Goal: Transaction & Acquisition: Purchase product/service

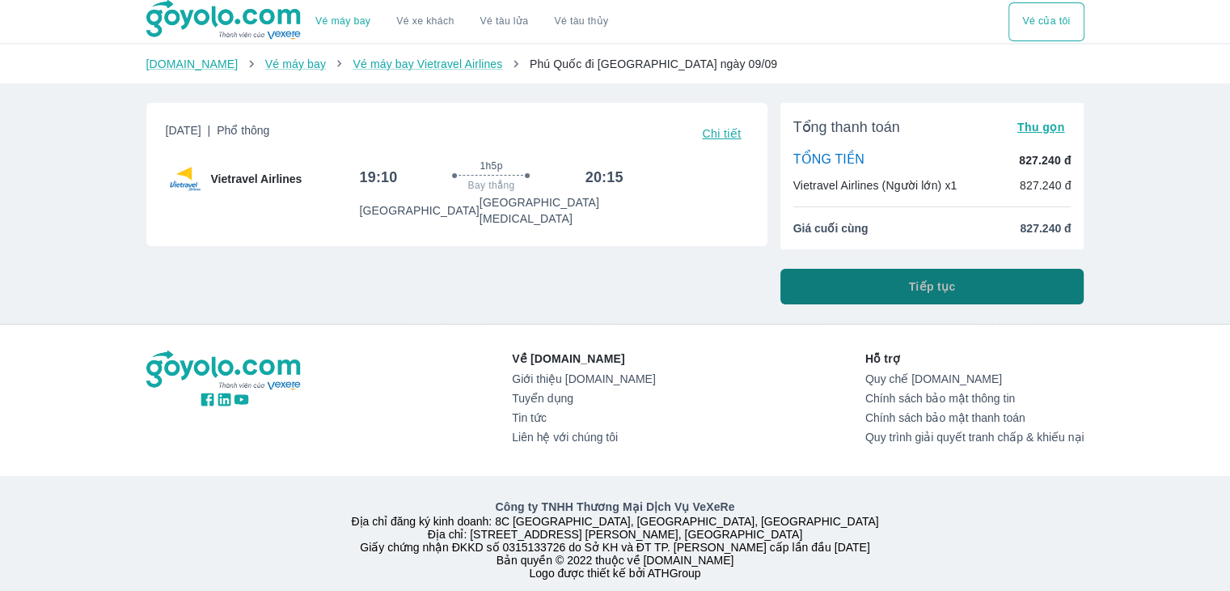
click at [889, 286] on button "Tiếp tục" at bounding box center [933, 287] width 304 height 36
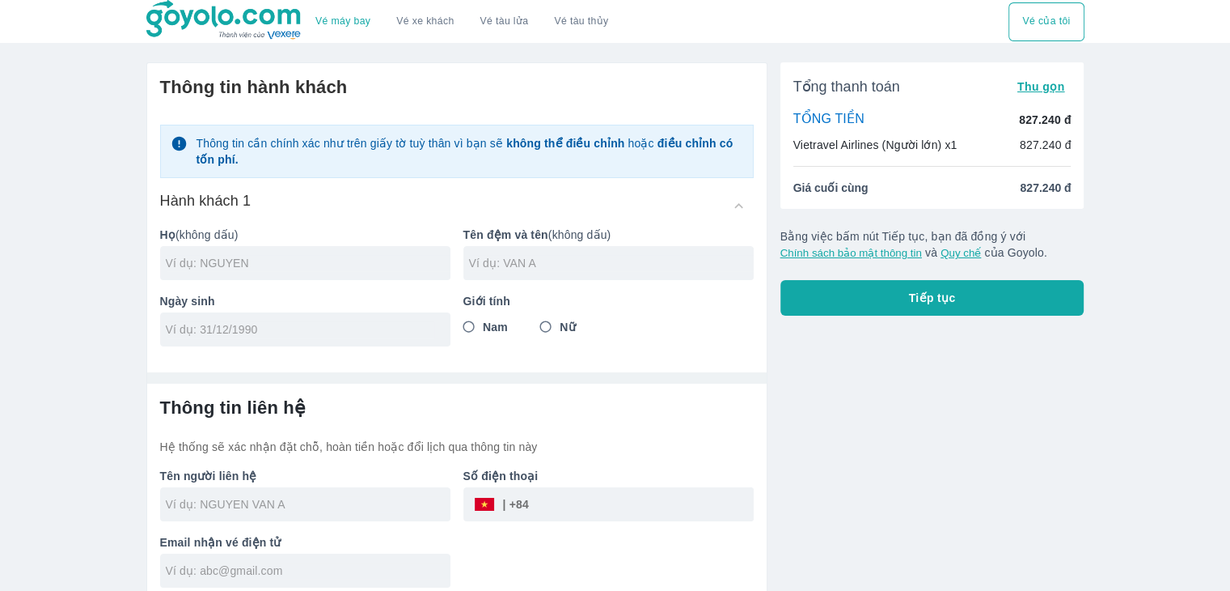
click at [325, 278] on div at bounding box center [305, 263] width 290 height 34
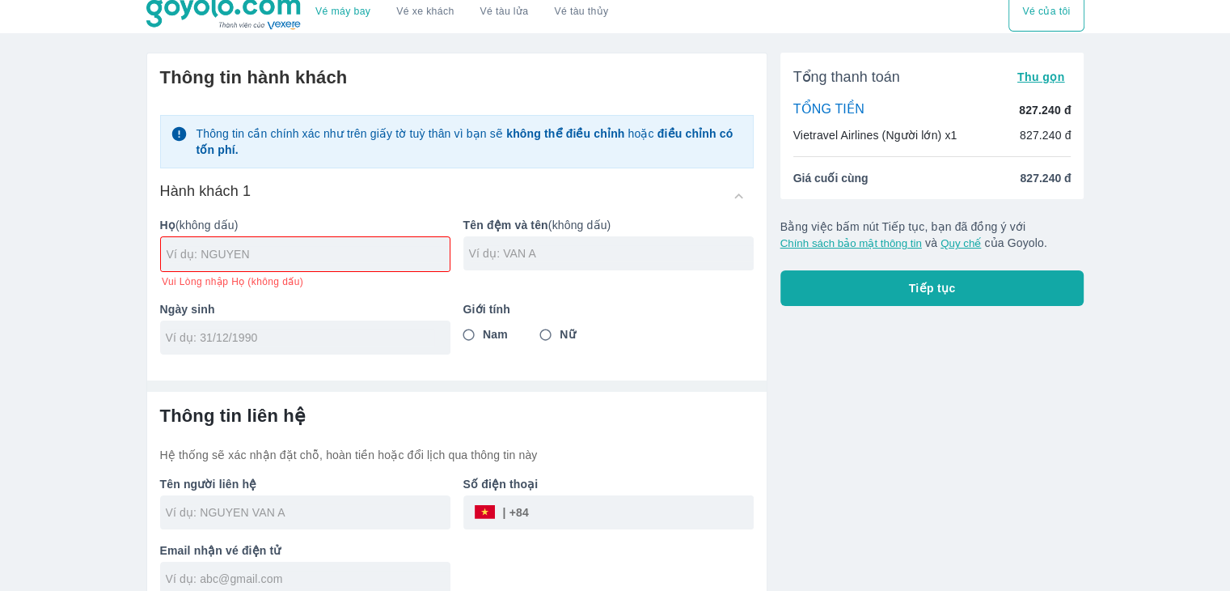
drag, startPoint x: 705, startPoint y: 337, endPoint x: 801, endPoint y: 347, distance: 95.9
click at [717, 341] on div "Thông tin hành khách Thông tin cần chính xác như trên giấy tờ tuỳ thân vì bạn s…" at bounding box center [457, 210] width 620 height 314
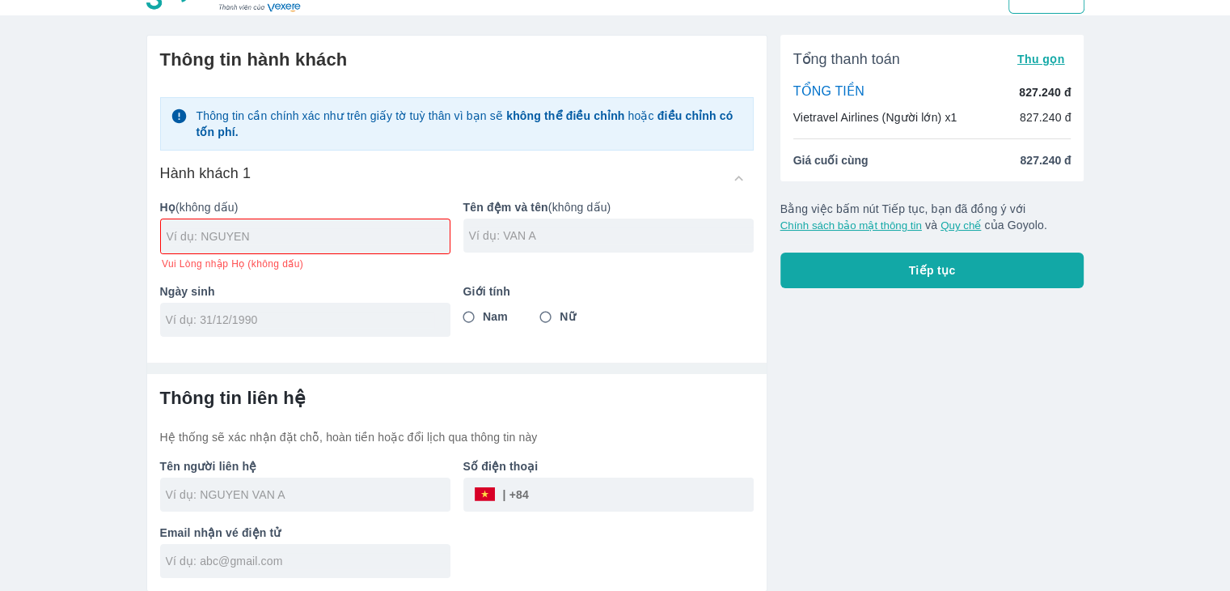
scroll to position [0, 0]
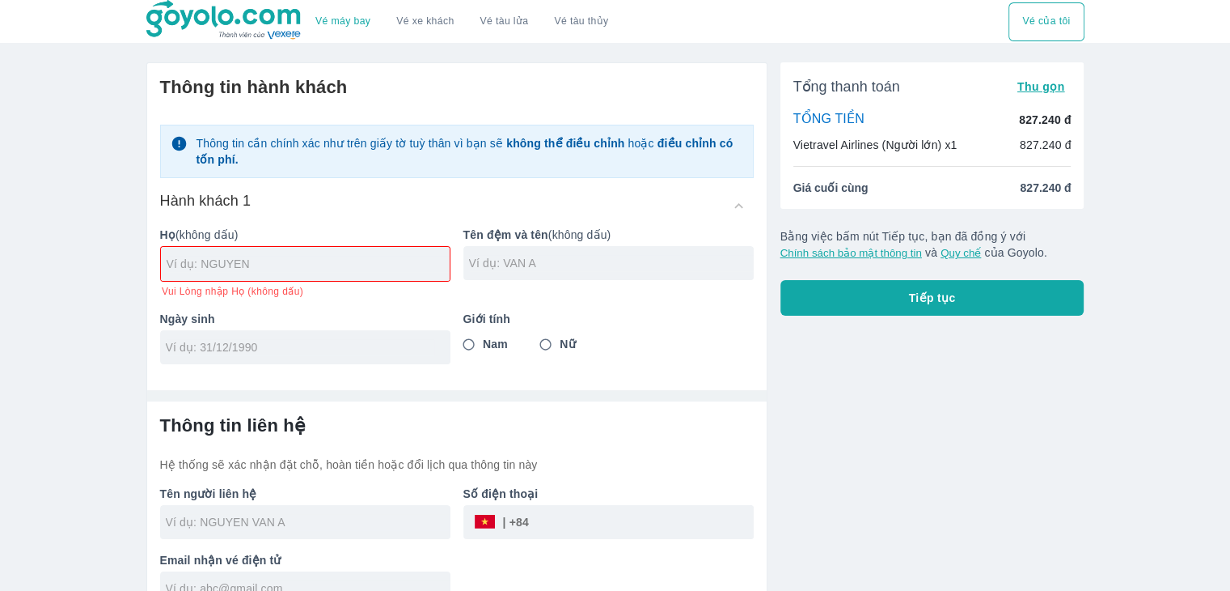
click at [275, 273] on div at bounding box center [305, 264] width 289 height 34
click at [311, 260] on input "text" at bounding box center [308, 264] width 283 height 16
type input "LE"
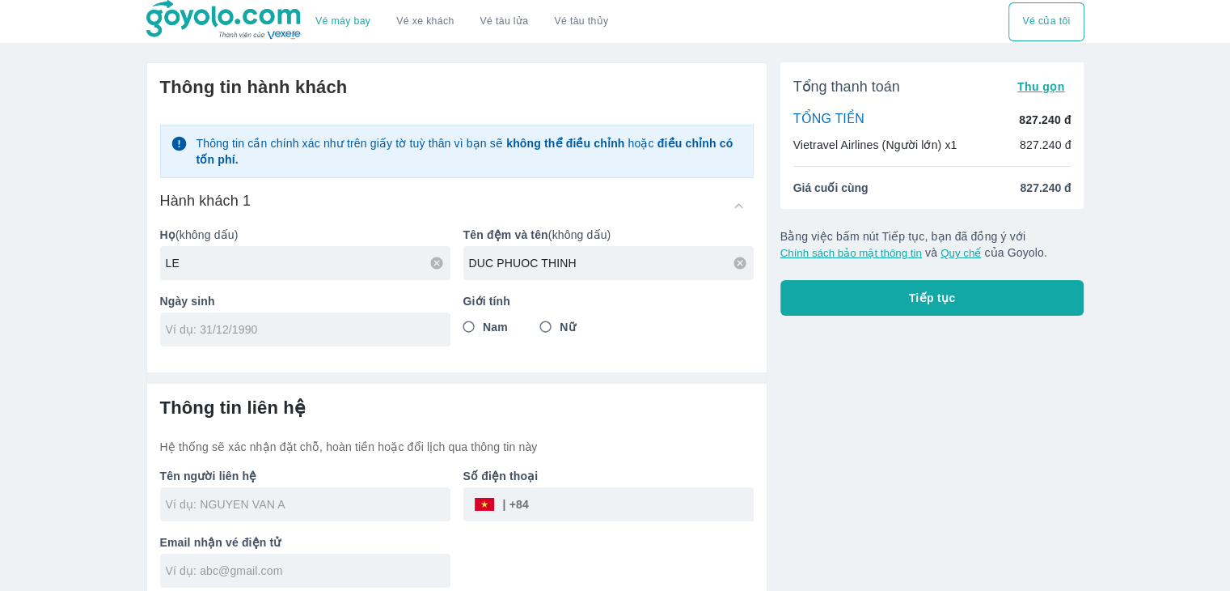
type input "DUC PHUOC THINH"
click at [312, 318] on div at bounding box center [305, 329] width 290 height 34
type input "26/08/2005"
click at [477, 324] on input "Nam" at bounding box center [469, 326] width 29 height 29
radio input "true"
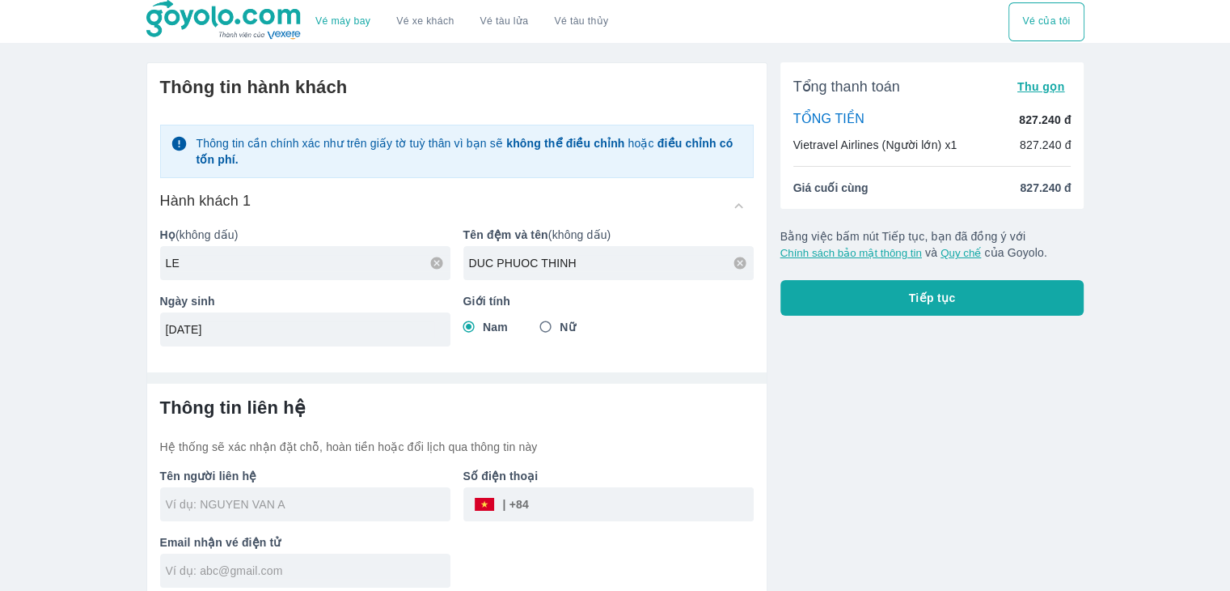
scroll to position [10, 0]
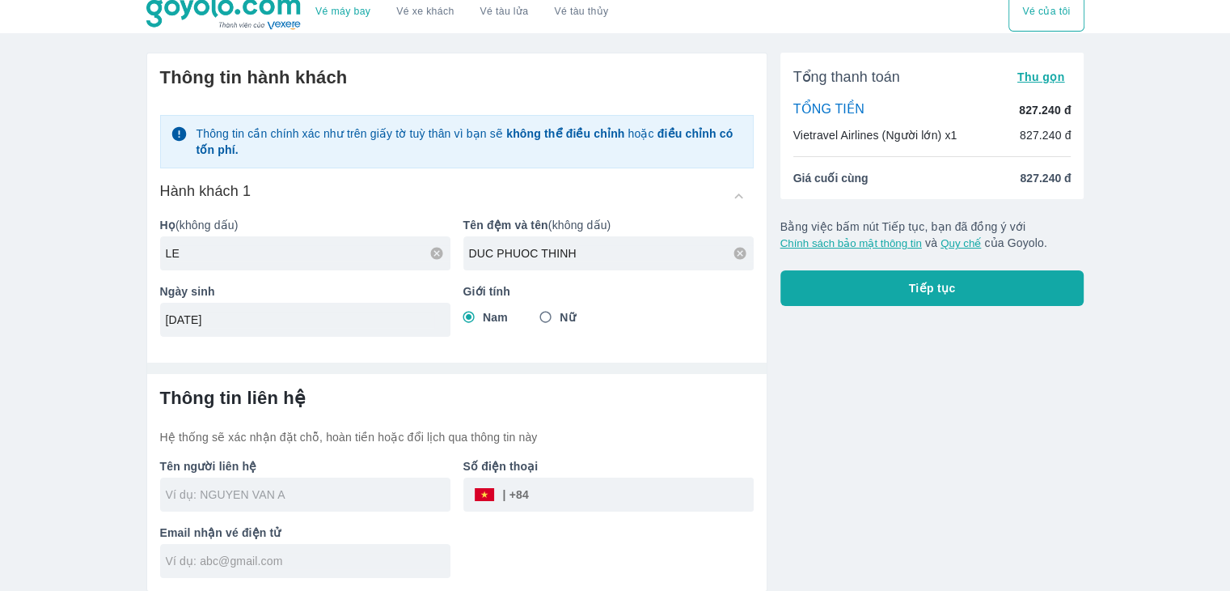
click at [302, 481] on div at bounding box center [305, 494] width 290 height 34
type input "LE DUC PHUOC THINH"
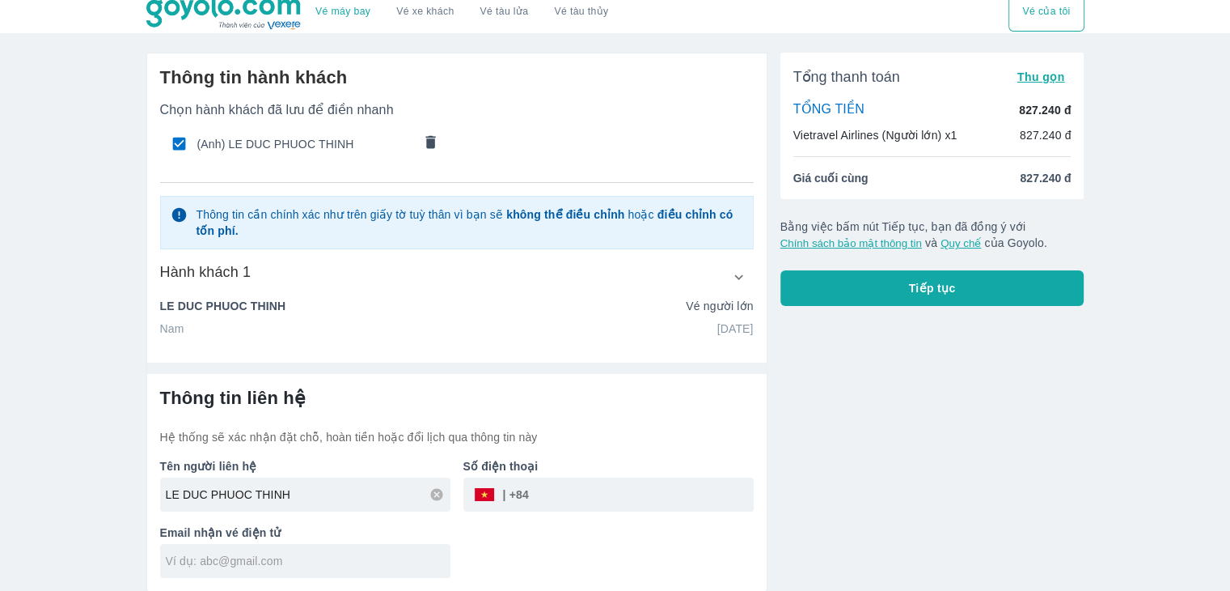
click at [746, 275] on icon "button" at bounding box center [738, 277] width 17 height 17
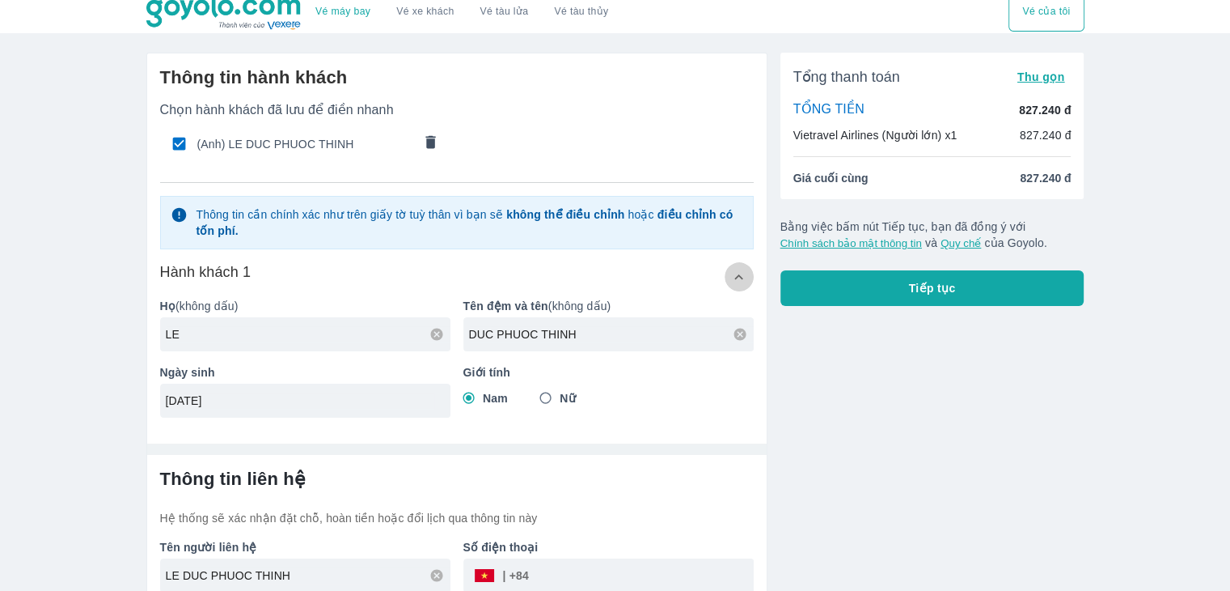
click at [746, 275] on icon "button" at bounding box center [738, 277] width 17 height 17
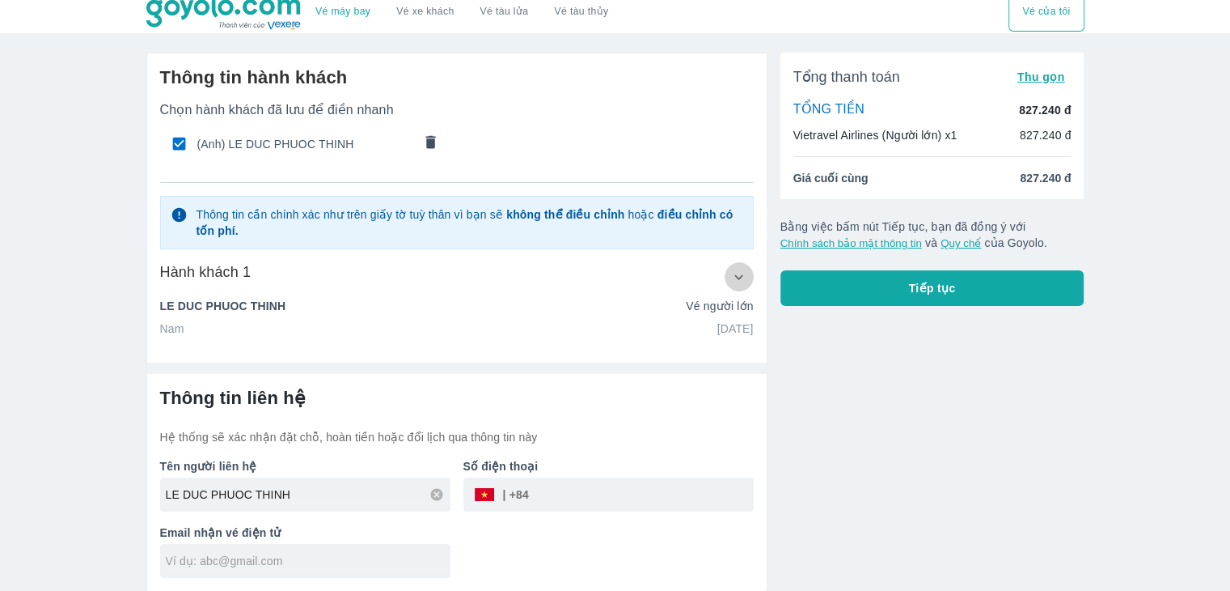
click at [746, 275] on icon "button" at bounding box center [738, 277] width 17 height 17
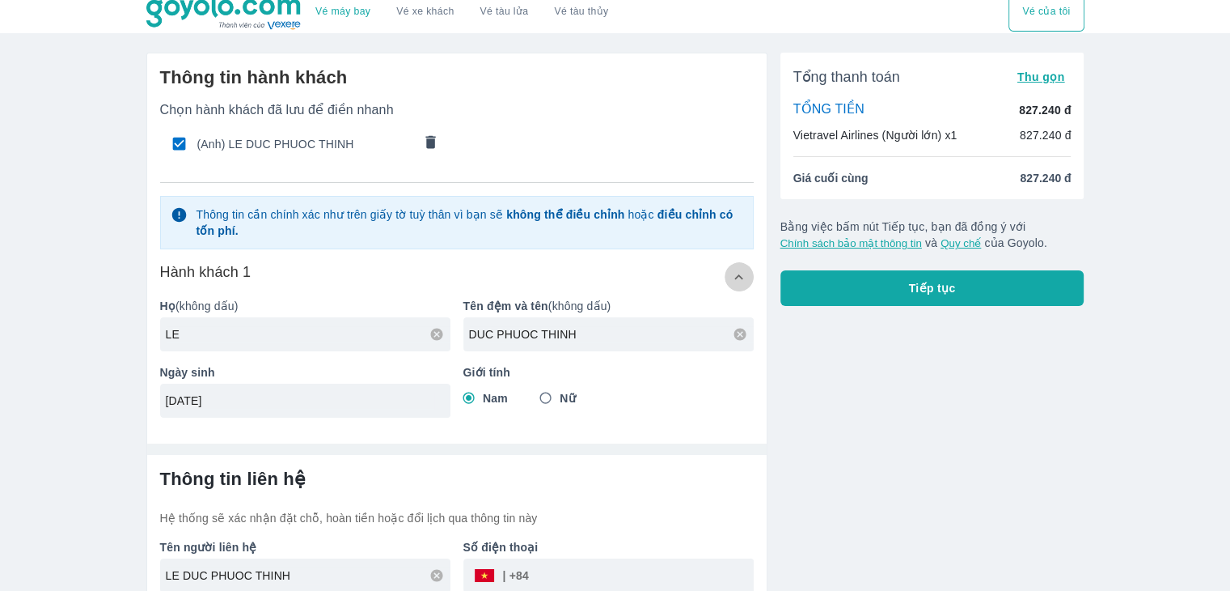
click at [746, 275] on icon "button" at bounding box center [738, 277] width 17 height 17
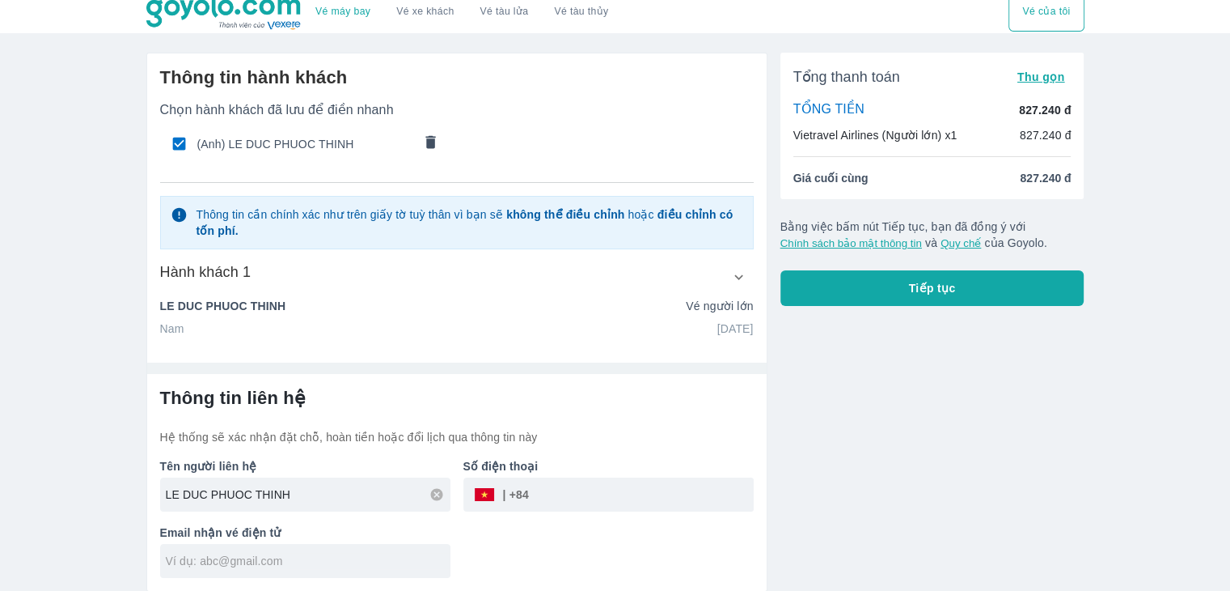
click at [349, 490] on input "LE DUC PHUOC THINH" at bounding box center [308, 494] width 285 height 16
click at [312, 559] on input "text" at bounding box center [308, 560] width 285 height 16
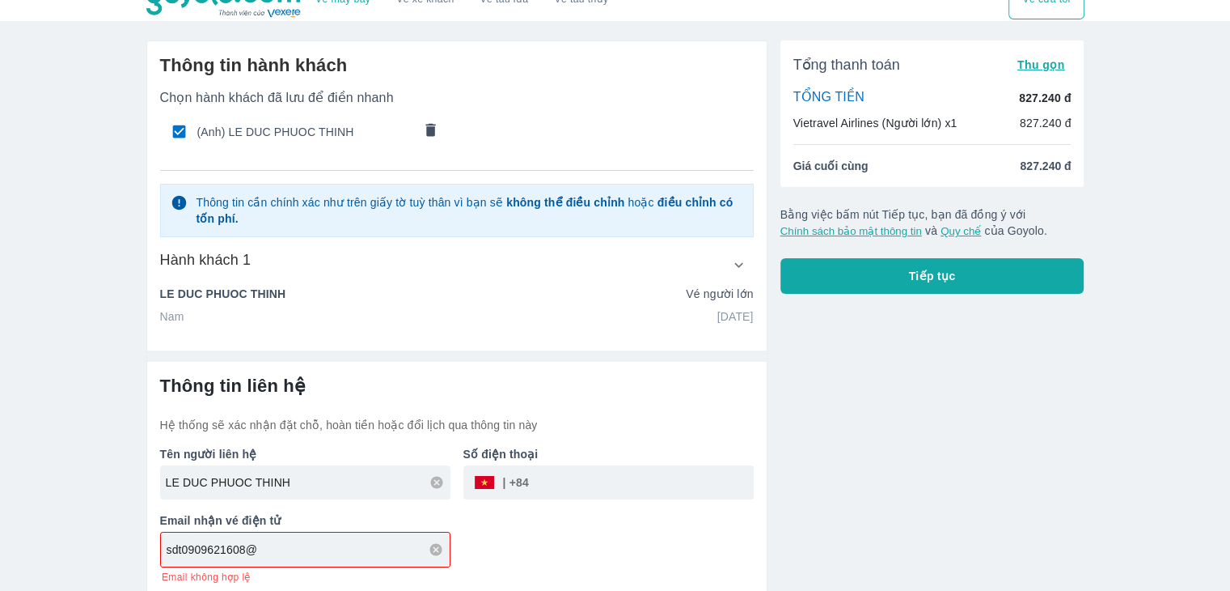
scroll to position [27, 0]
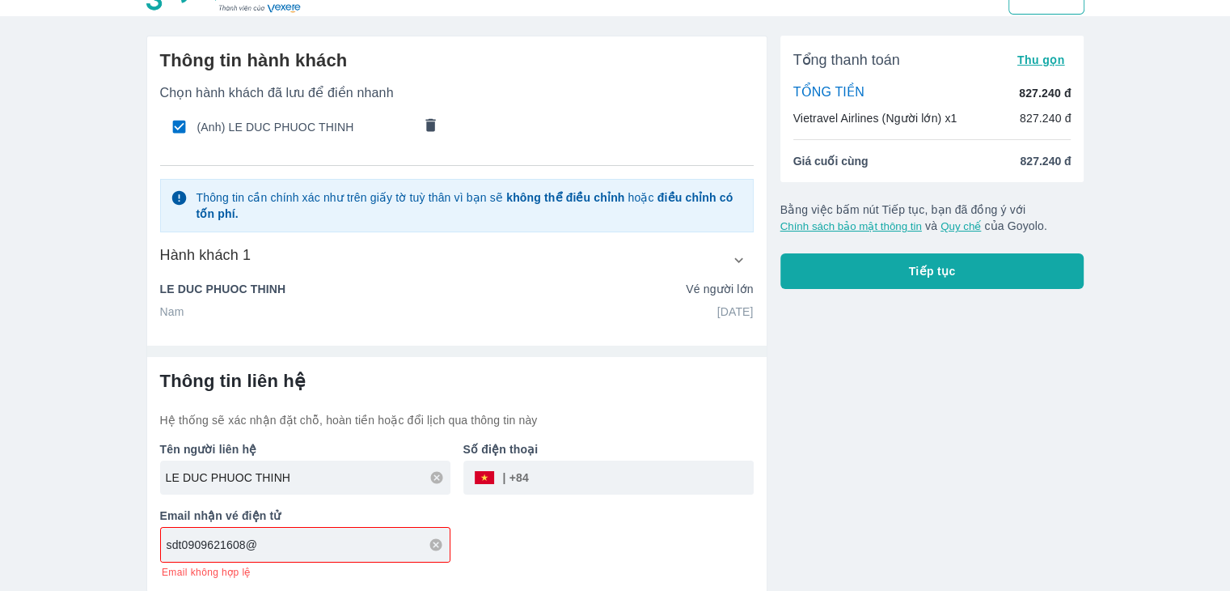
click at [337, 545] on input "sdt0909621608@" at bounding box center [308, 544] width 283 height 16
type input "sdt0909621608@gmail.com"
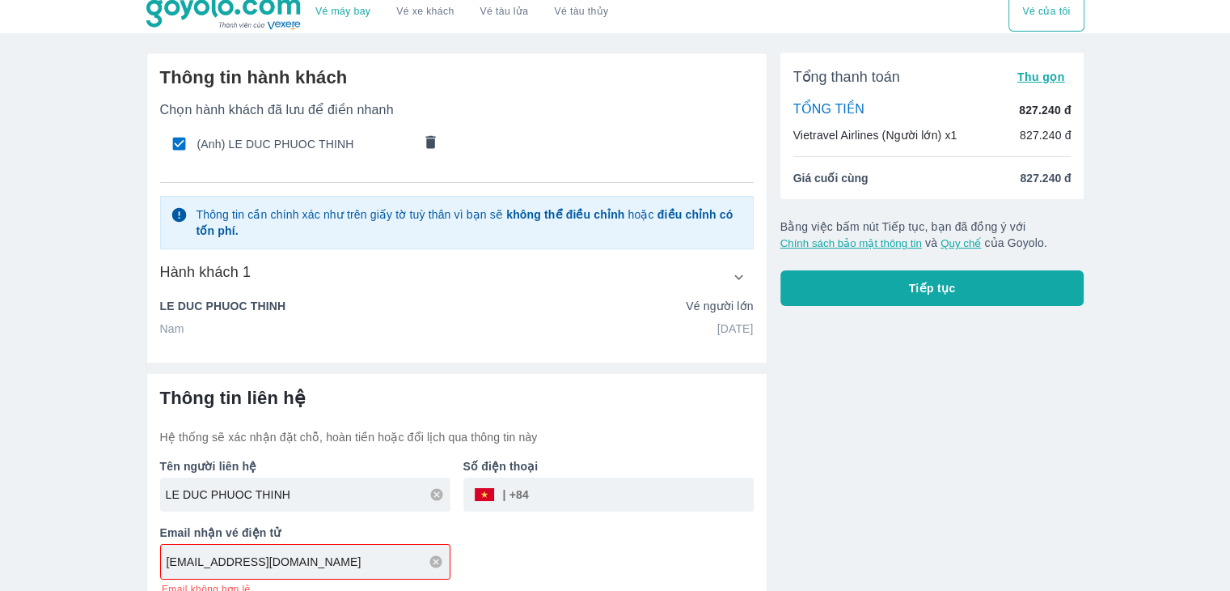
click at [576, 485] on input "tel" at bounding box center [641, 494] width 225 height 39
type input "0909621608"
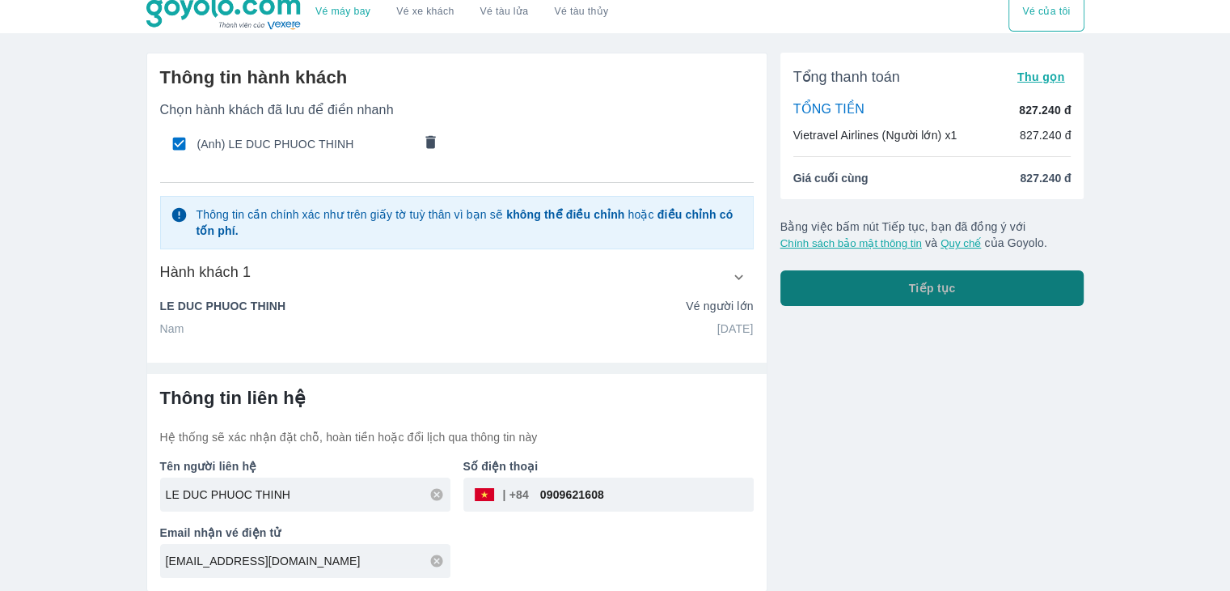
click at [972, 286] on button "Tiếp tục" at bounding box center [933, 288] width 304 height 36
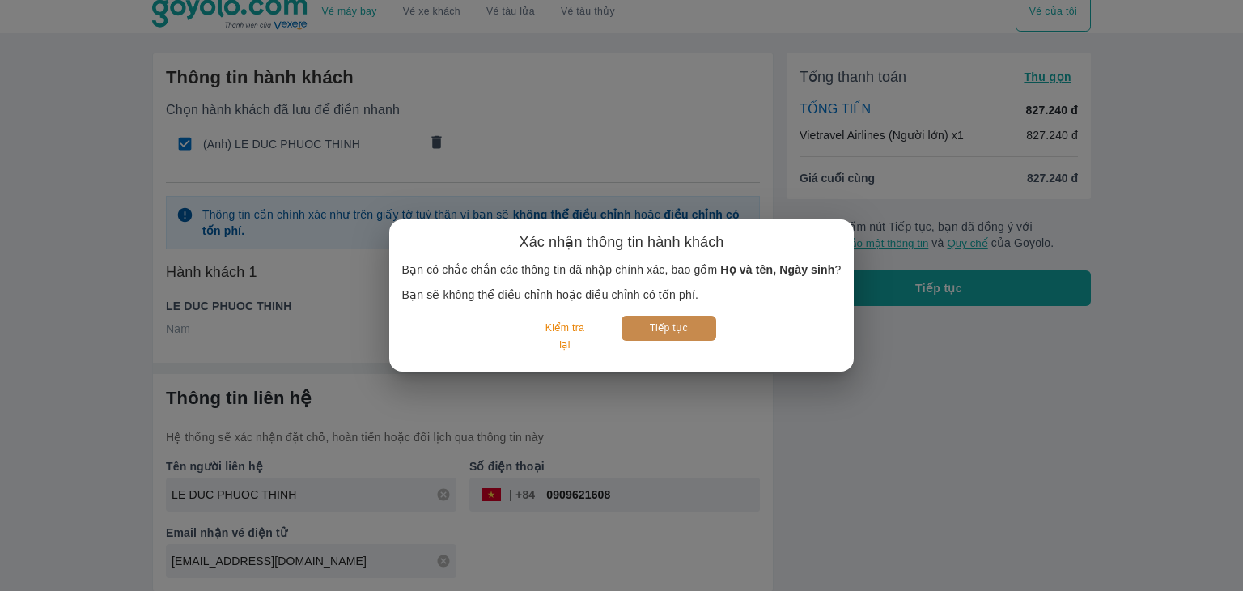
click at [667, 333] on button "Tiếp tục" at bounding box center [668, 327] width 95 height 25
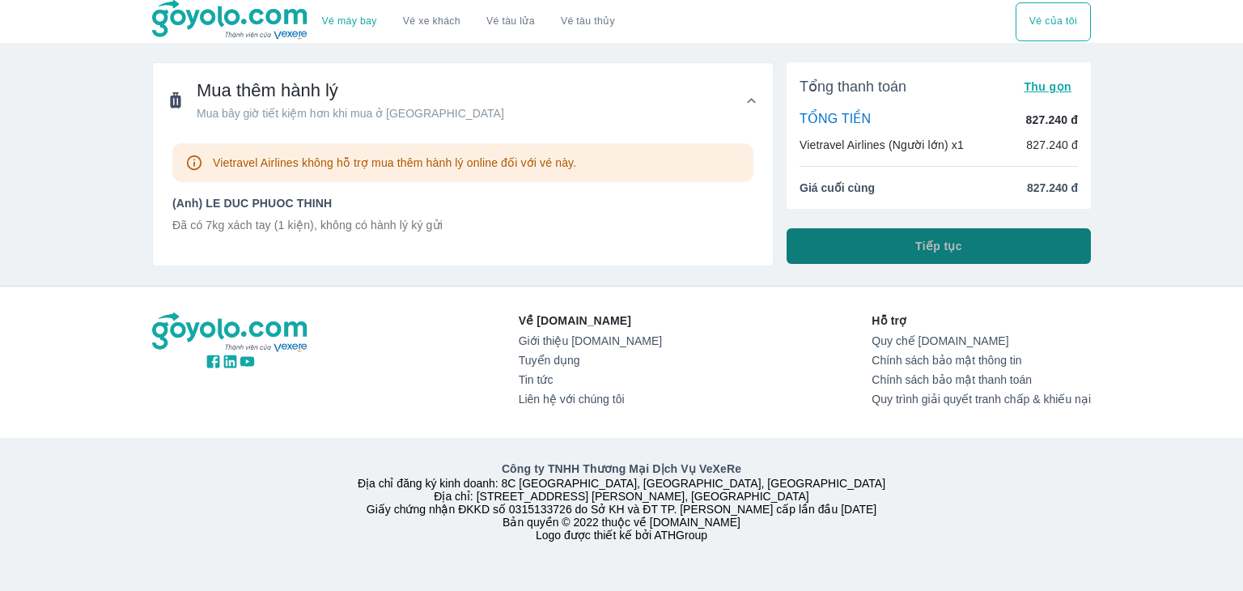
click at [897, 254] on button "Tiếp tục" at bounding box center [938, 246] width 304 height 36
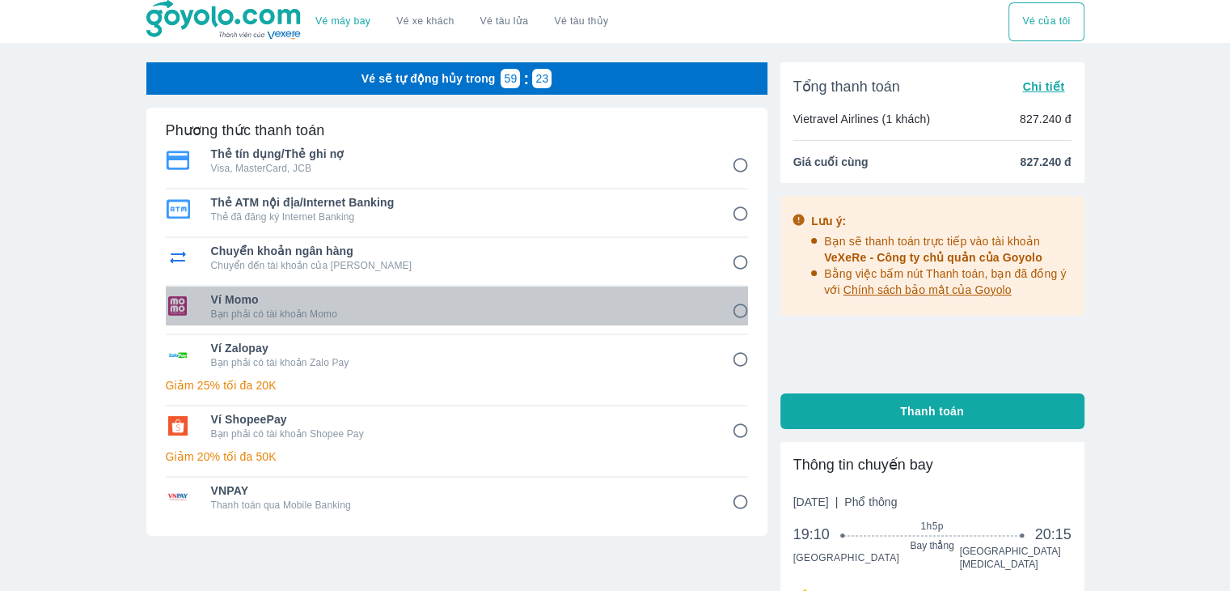
click at [317, 305] on span "Ví Momo" at bounding box center [460, 299] width 498 height 16
radio input "true"
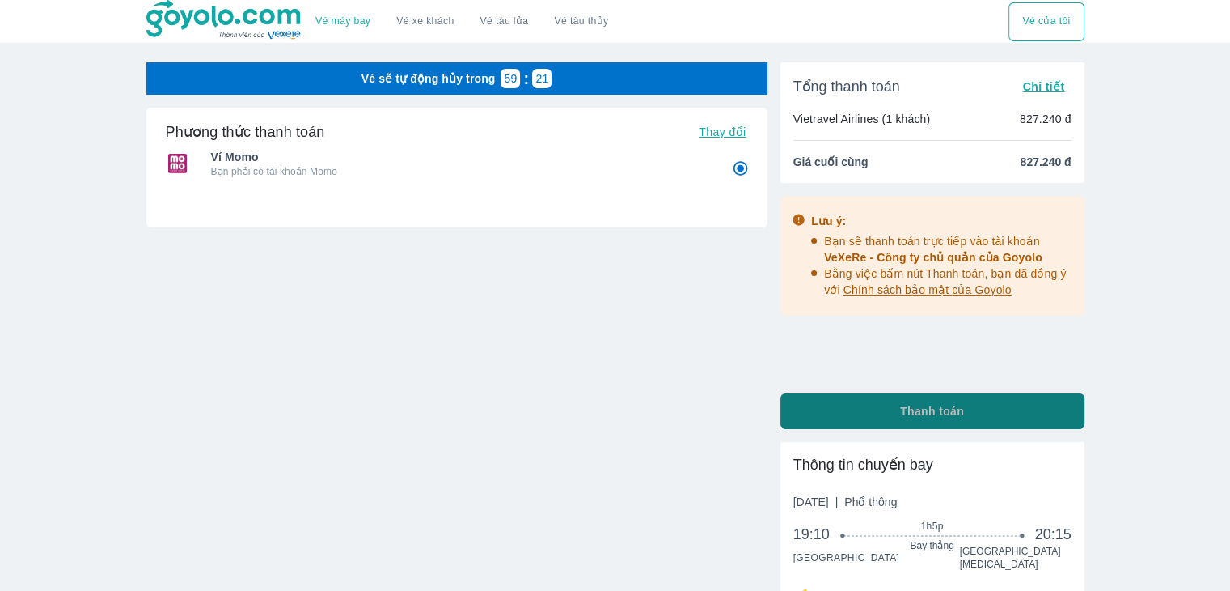
click at [890, 405] on button "Thanh toán" at bounding box center [933, 411] width 304 height 36
radio input "false"
